Goal: Book appointment/travel/reservation

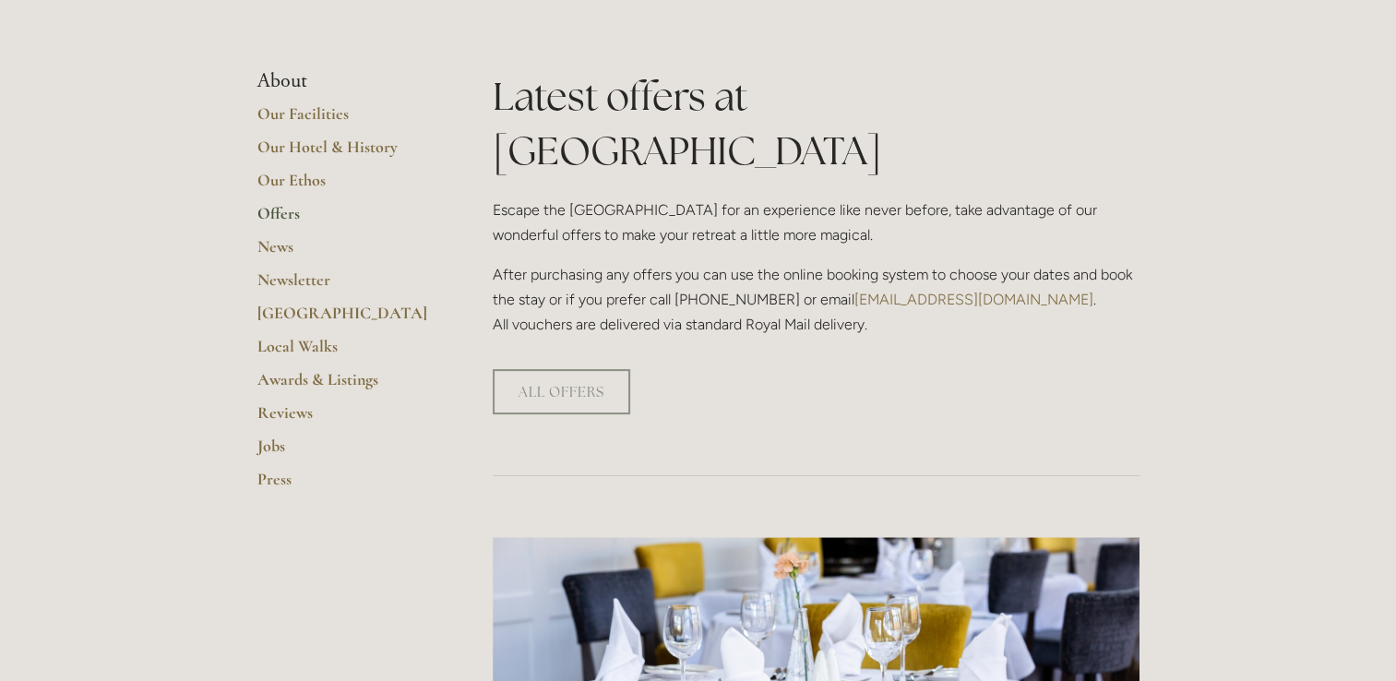
scroll to position [341, 0]
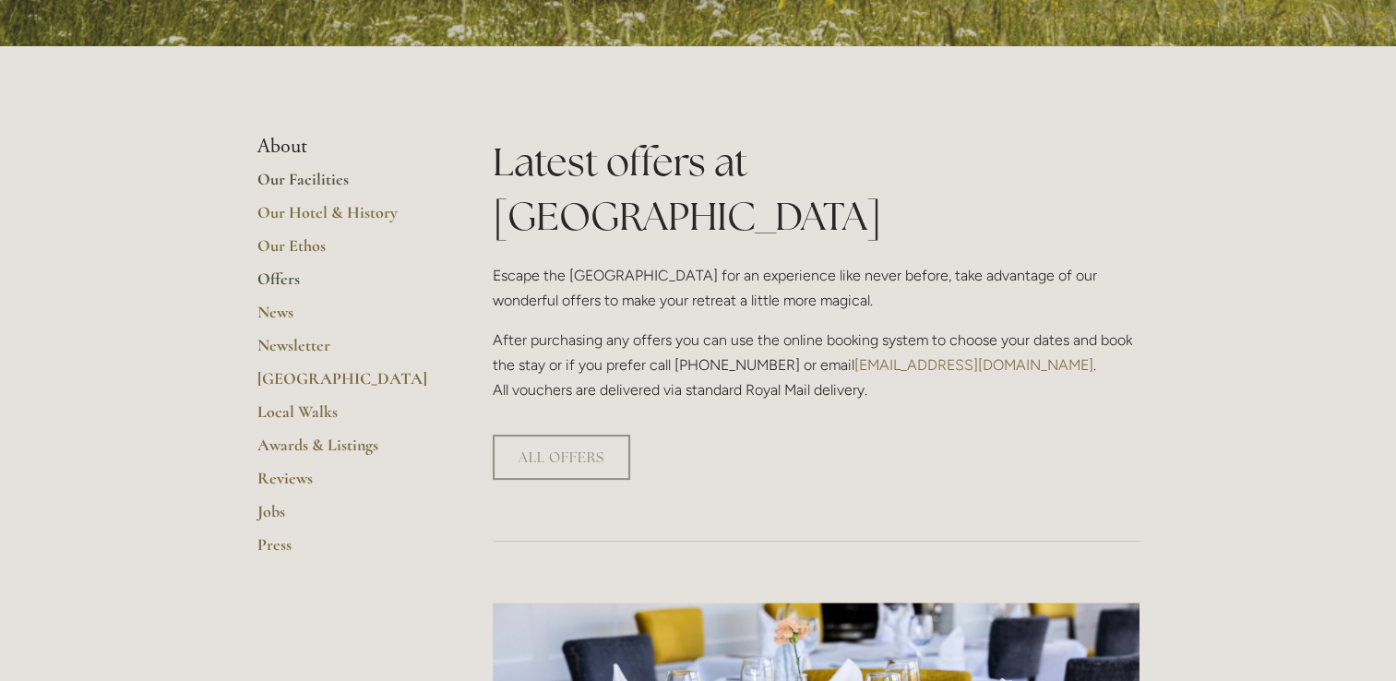
click at [327, 184] on link "Our Facilities" at bounding box center [345, 185] width 176 height 33
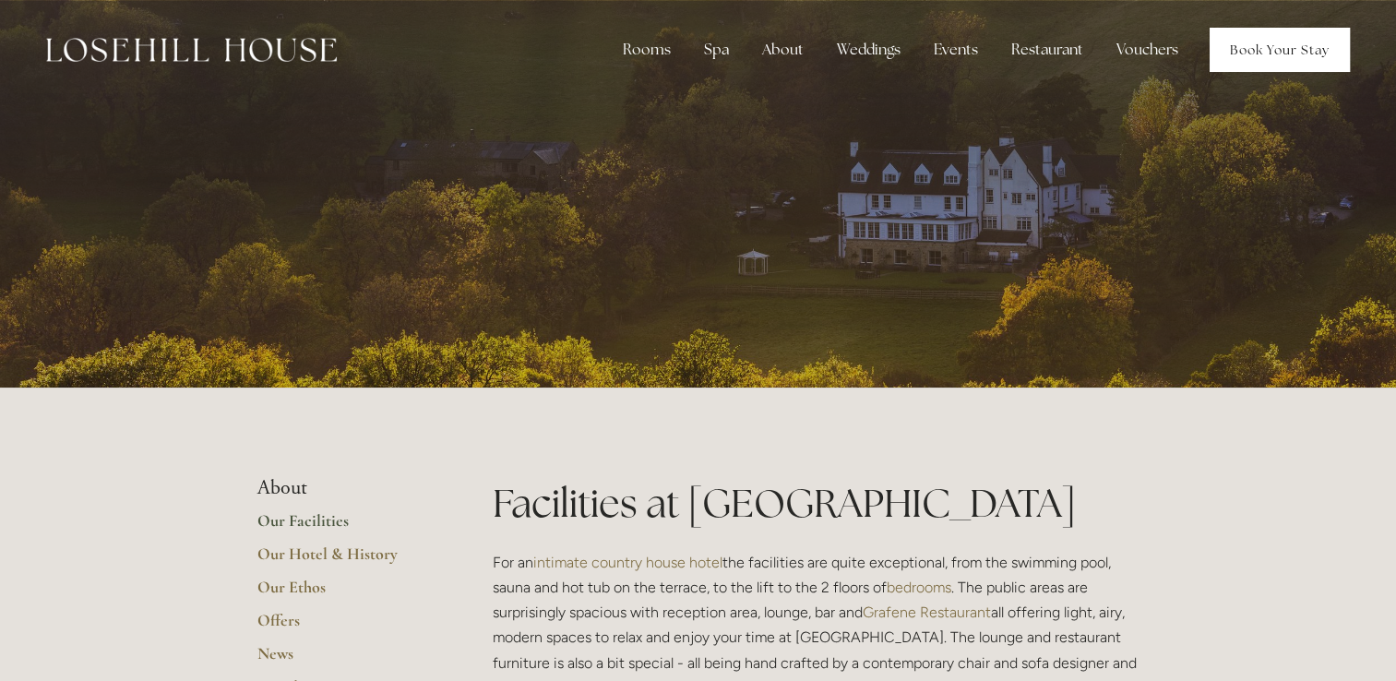
click at [1251, 42] on link "Book Your Stay" at bounding box center [1279, 50] width 140 height 44
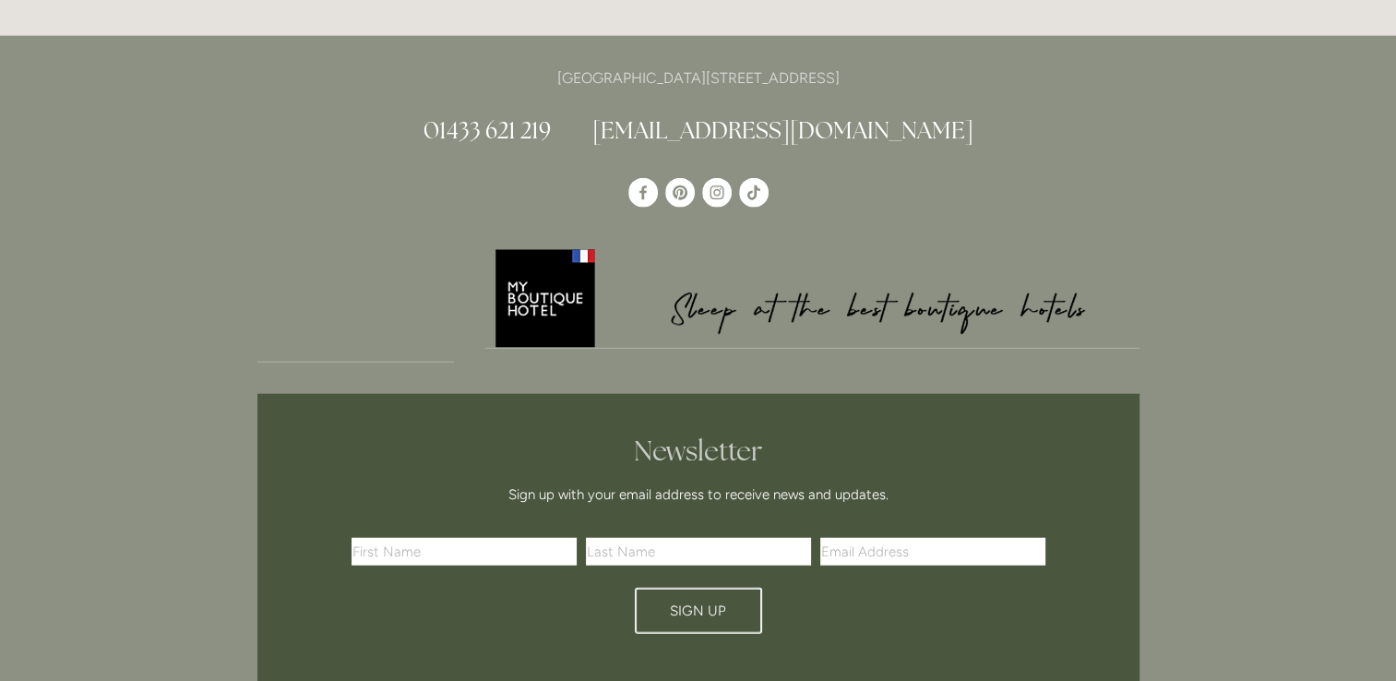
scroll to position [4354, 0]
